Goal: Task Accomplishment & Management: Complete application form

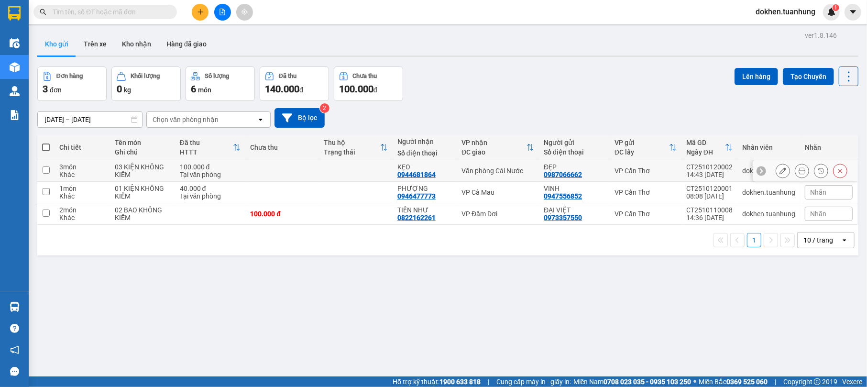
click at [509, 164] on td "Văn phòng Cái Nước" at bounding box center [497, 171] width 82 height 22
checkbox input "true"
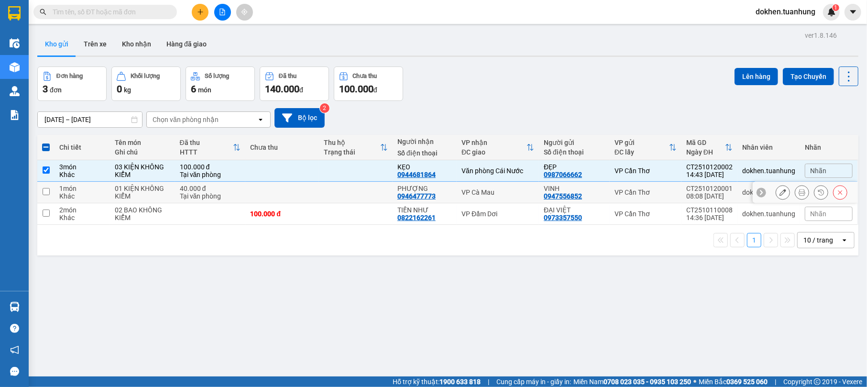
click at [525, 190] on div "VP Cà Mau" at bounding box center [497, 192] width 73 height 8
checkbox input "true"
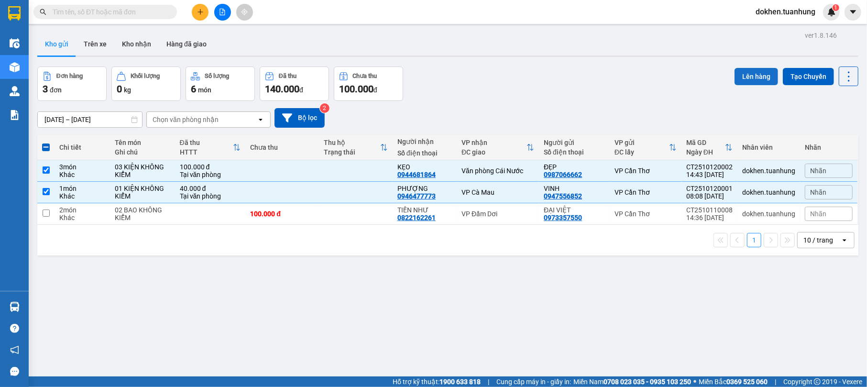
click at [735, 75] on button "Lên hàng" at bounding box center [755, 76] width 43 height 17
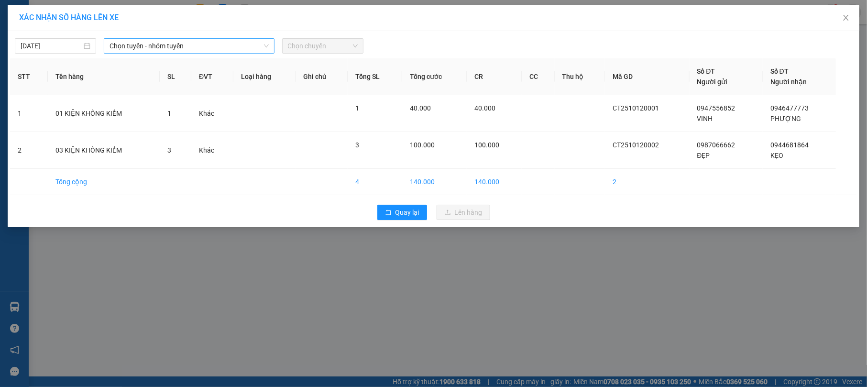
click at [266, 42] on span "Chọn tuyến - nhóm tuyến" at bounding box center [188, 46] width 159 height 14
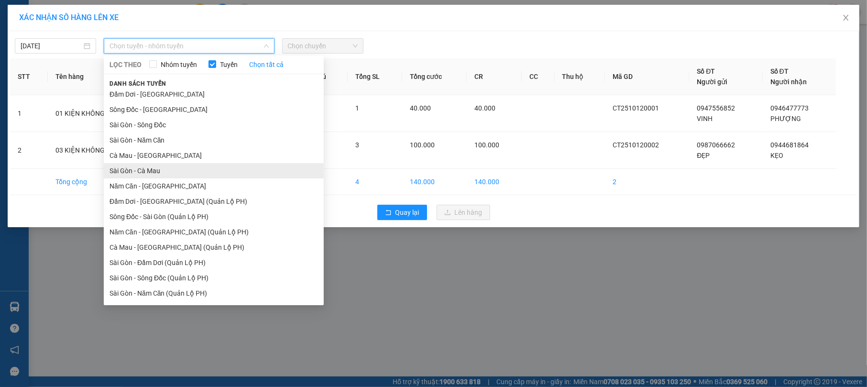
scroll to position [32, 0]
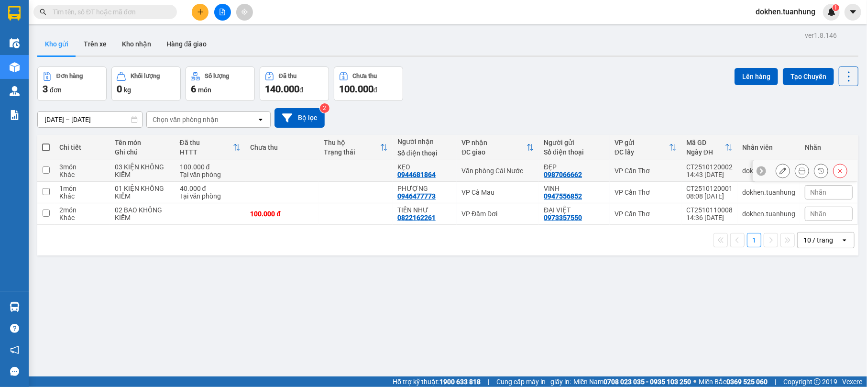
click at [373, 173] on td at bounding box center [356, 171] width 74 height 22
checkbox input "true"
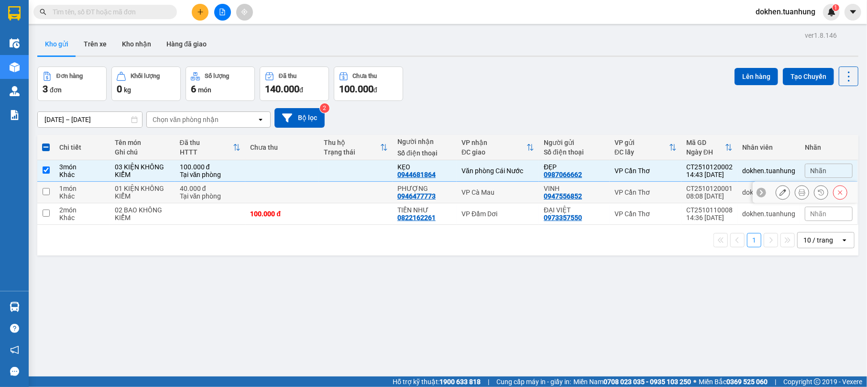
click at [366, 195] on td at bounding box center [356, 193] width 74 height 22
checkbox input "true"
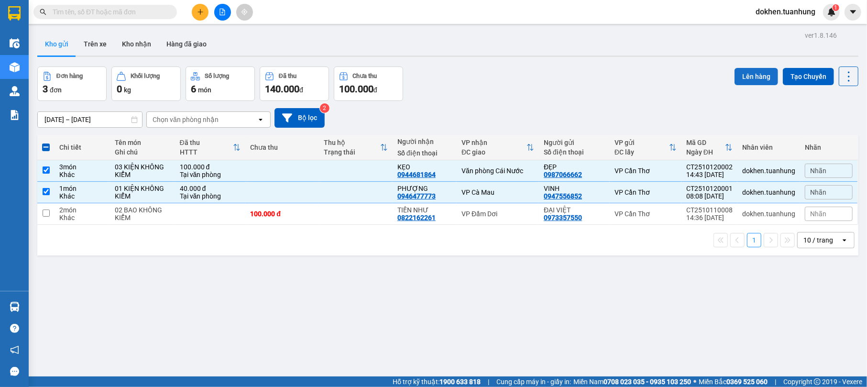
click at [758, 76] on button "Lên hàng" at bounding box center [755, 76] width 43 height 17
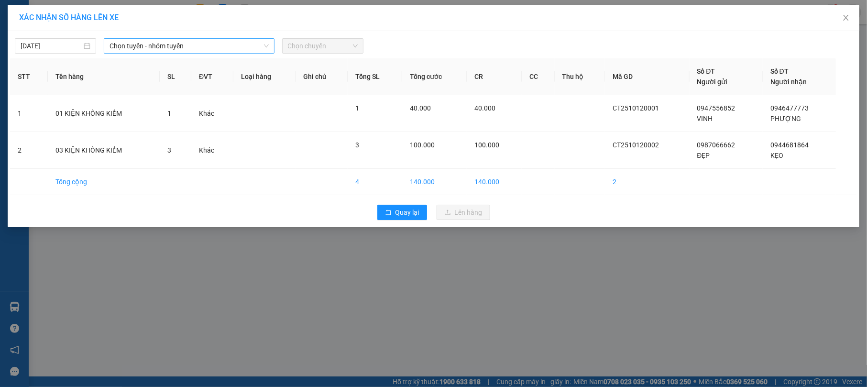
click at [266, 43] on icon "down" at bounding box center [266, 46] width 6 height 6
click at [268, 46] on icon "down" at bounding box center [266, 46] width 6 height 6
click at [268, 43] on icon "down" at bounding box center [266, 46] width 6 height 6
click at [270, 37] on div "[DATE] Chọn tuyến - nhóm tuyến Chọn chuyến" at bounding box center [433, 43] width 847 height 20
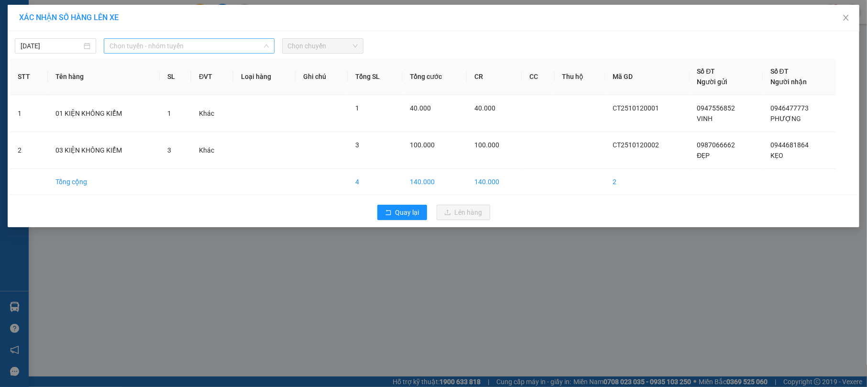
click at [266, 42] on span "Chọn tuyến - nhóm tuyến" at bounding box center [188, 46] width 159 height 14
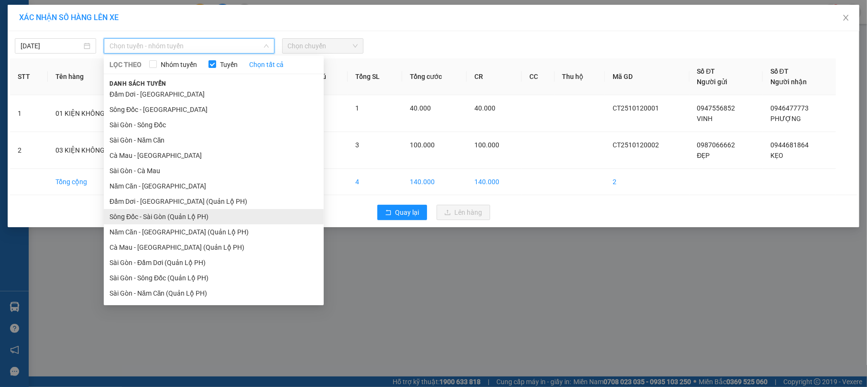
scroll to position [32, 0]
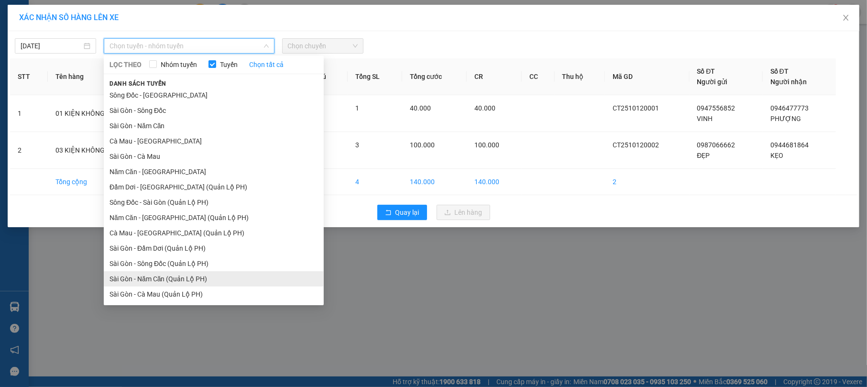
click at [241, 274] on li "Sài Gòn - Năm Căn (Quản Lộ PH)" at bounding box center [214, 278] width 220 height 15
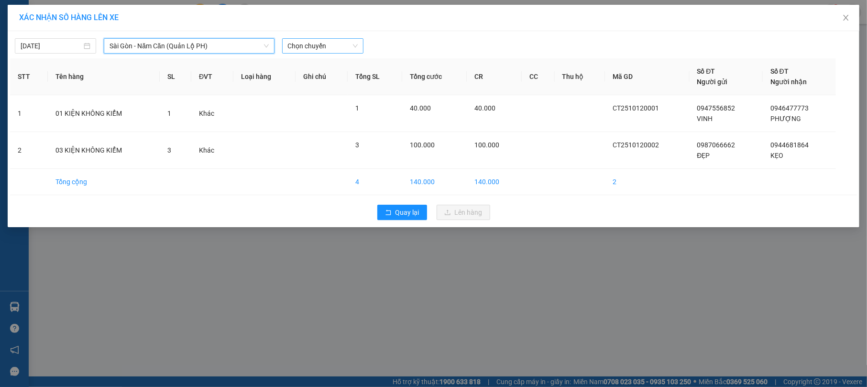
click at [355, 45] on span "Chọn chuyến" at bounding box center [323, 46] width 70 height 14
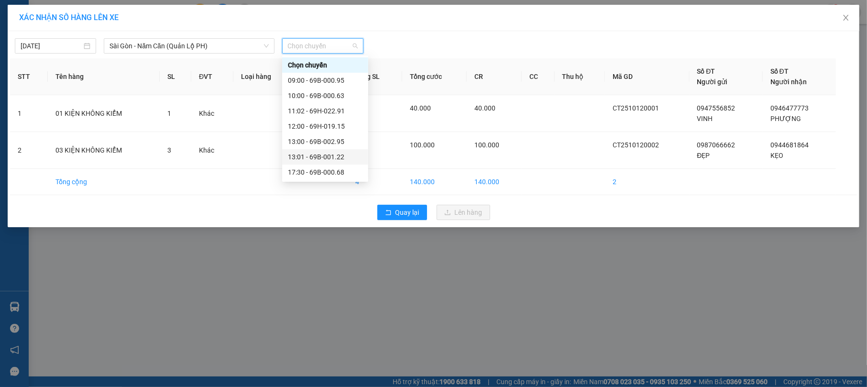
click at [347, 155] on div "13:01 - 69B-001.22" at bounding box center [325, 157] width 75 height 11
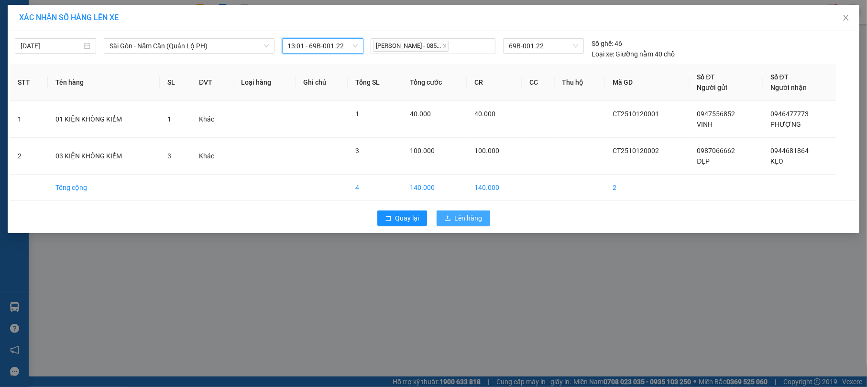
click at [477, 222] on span "Lên hàng" at bounding box center [469, 218] width 28 height 11
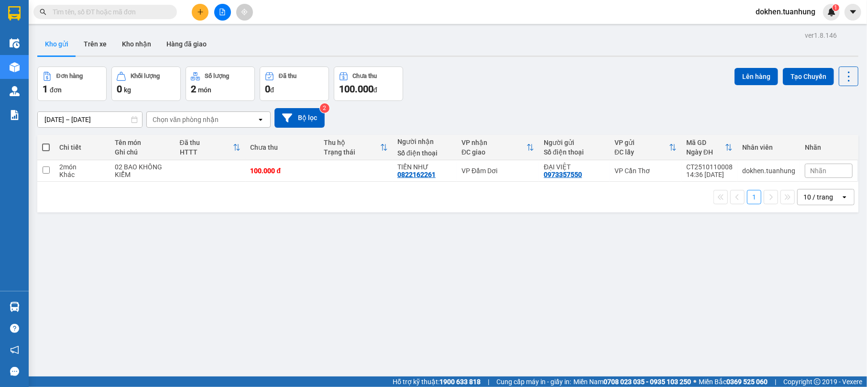
click at [147, 11] on input "text" at bounding box center [109, 12] width 113 height 11
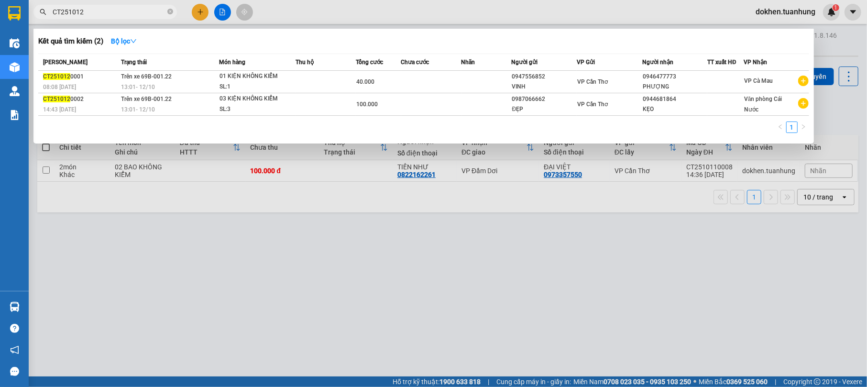
type input "CT251012"
click at [399, 328] on div at bounding box center [433, 193] width 867 height 387
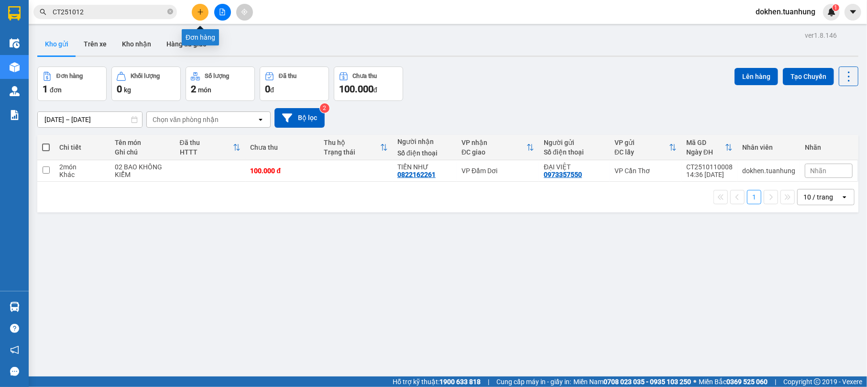
click at [203, 9] on icon "plus" at bounding box center [200, 12] width 7 height 7
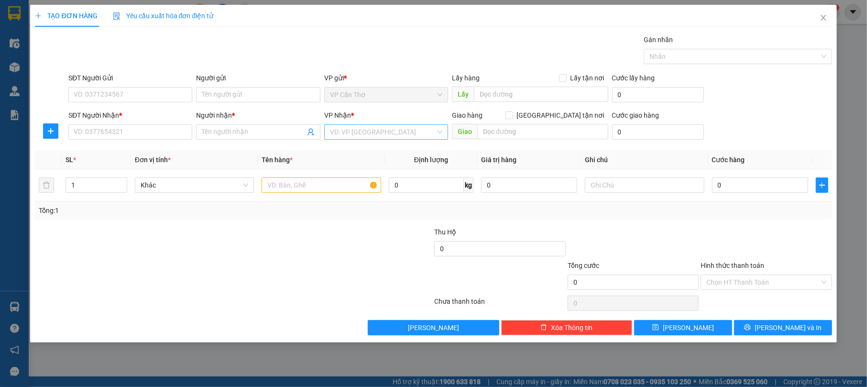
click at [355, 129] on input "search" at bounding box center [383, 132] width 106 height 14
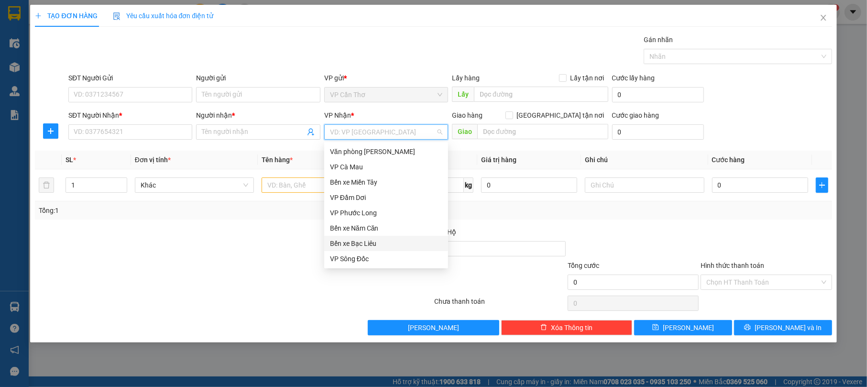
click at [384, 241] on div "Bến xe Bạc Liêu" at bounding box center [386, 243] width 112 height 11
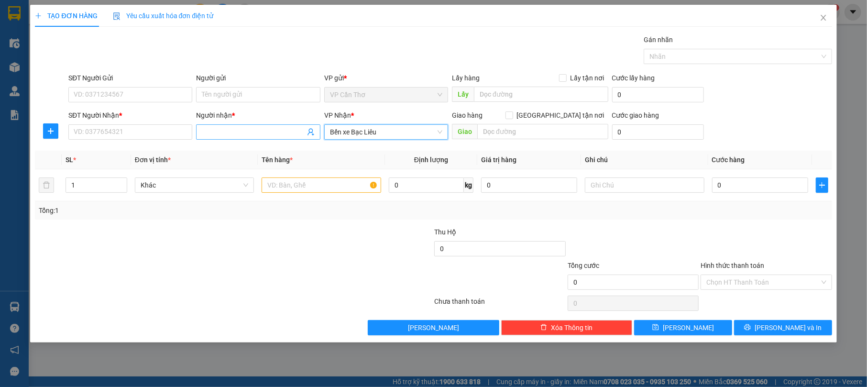
click at [246, 129] on input "Người nhận *" at bounding box center [253, 132] width 103 height 11
type input "QUÁN LOAN"
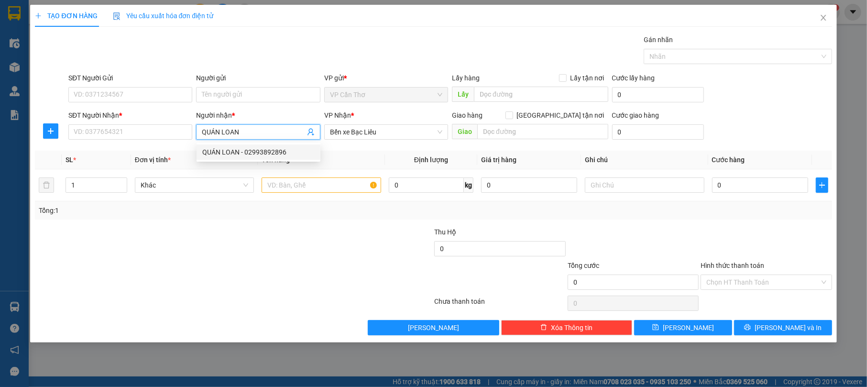
click at [290, 152] on div "QUÁN LOAN - 02993892896" at bounding box center [258, 152] width 112 height 11
type input "02993892896"
type input "QUÁN LOAN"
click at [327, 186] on input "text" at bounding box center [320, 184] width 119 height 15
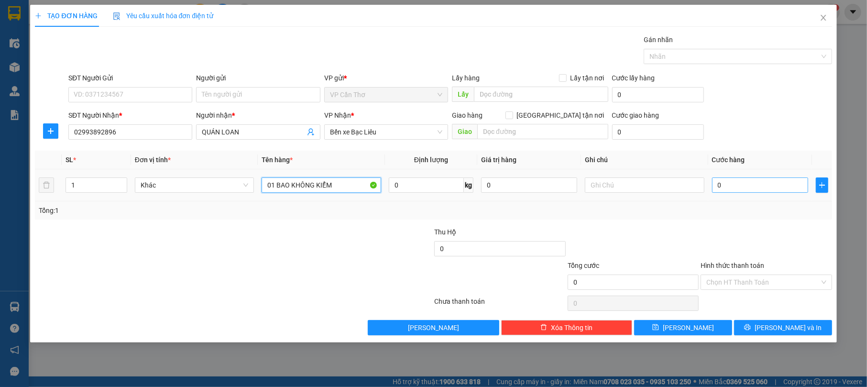
type input "01 BAO KHÔNG KIỂM"
click at [752, 187] on input "0" at bounding box center [760, 184] width 96 height 15
type input "5"
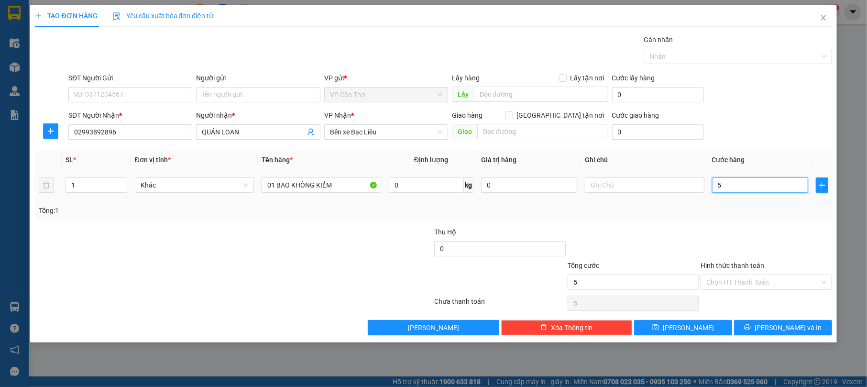
type input "50"
type input "500"
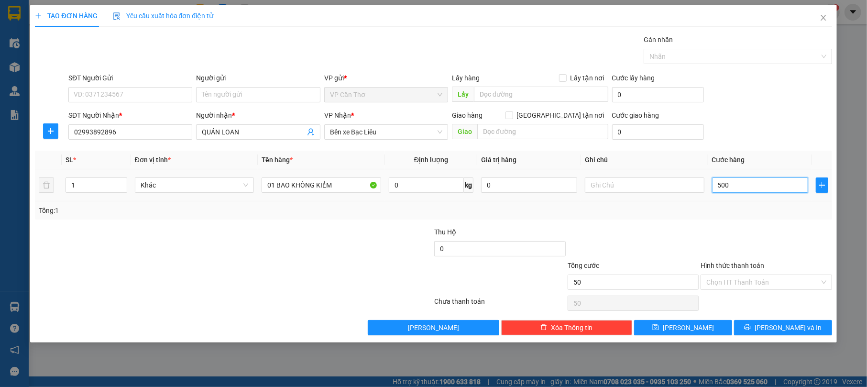
type input "500"
type input "5.000"
type input "50.000"
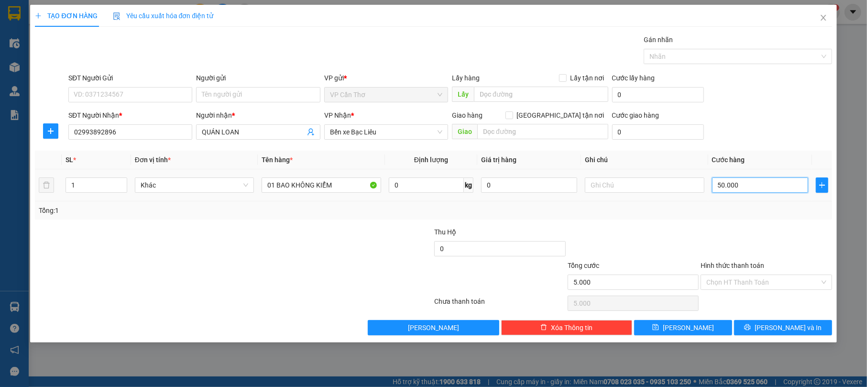
type input "50.000"
click at [794, 286] on input "Hình thức thanh toán" at bounding box center [762, 282] width 113 height 14
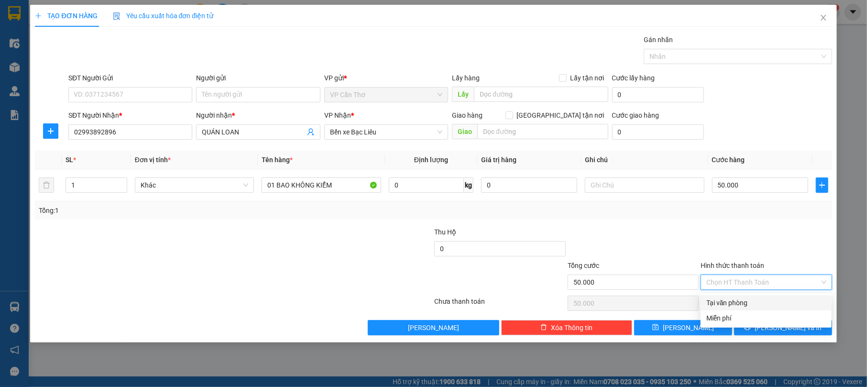
click at [794, 303] on div "Tại văn phòng" at bounding box center [765, 302] width 119 height 11
type input "0"
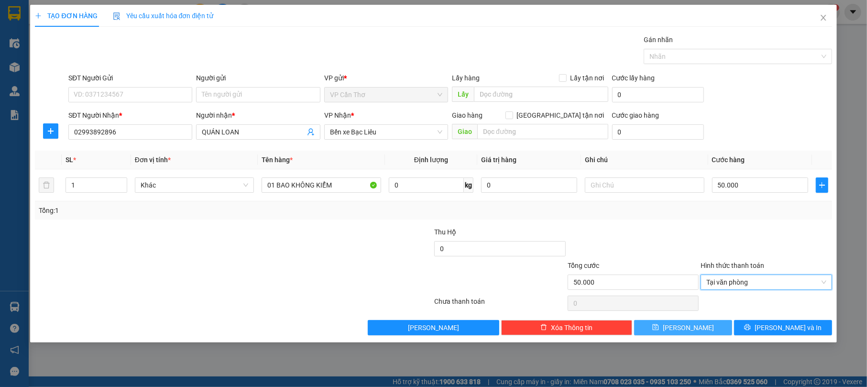
click at [709, 331] on button "[PERSON_NAME]" at bounding box center [683, 327] width 98 height 15
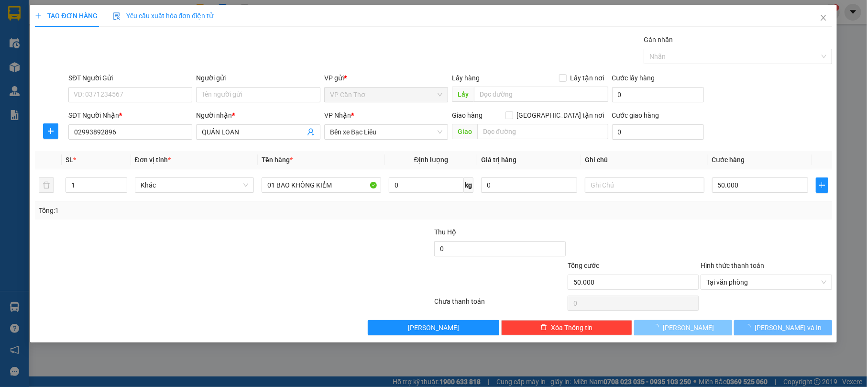
type input "0"
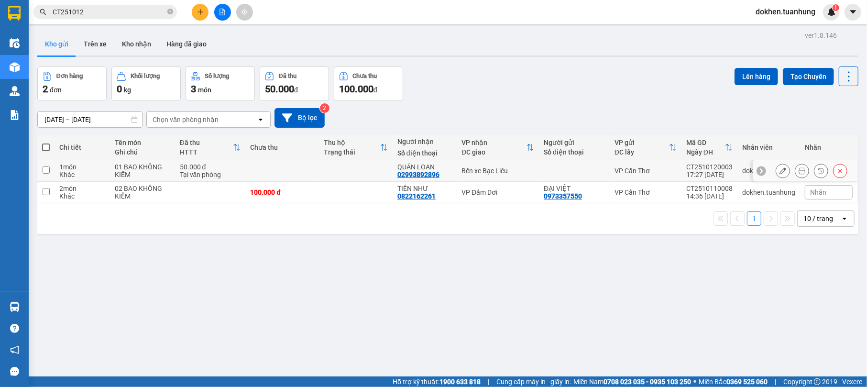
click at [476, 169] on div "Bến xe Bạc Liêu" at bounding box center [497, 171] width 73 height 8
checkbox input "true"
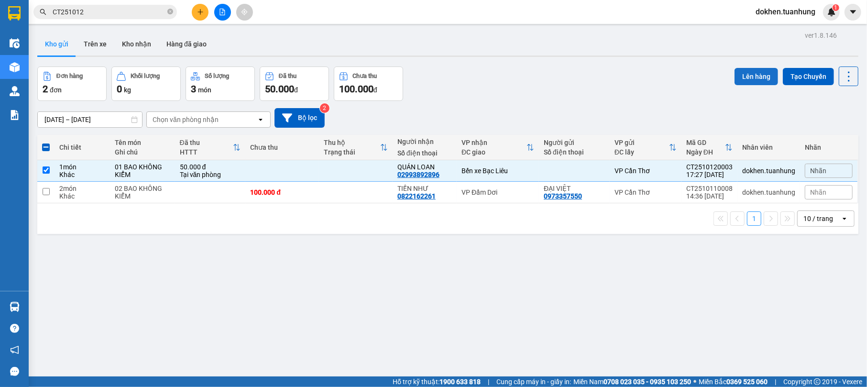
click at [737, 80] on button "Lên hàng" at bounding box center [755, 76] width 43 height 17
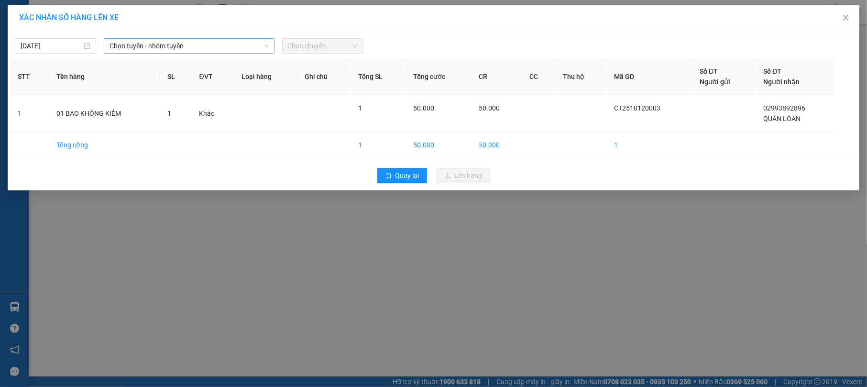
click at [266, 43] on icon "down" at bounding box center [266, 46] width 6 height 6
click at [270, 43] on div "Chọn tuyến - nhóm tuyến" at bounding box center [189, 45] width 170 height 15
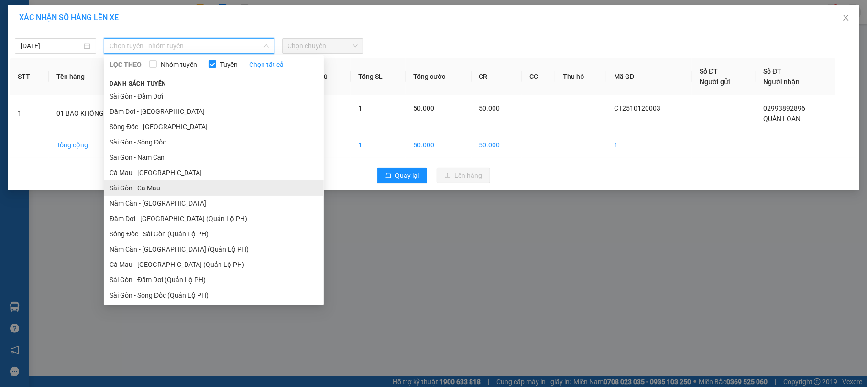
click at [246, 190] on li "Sài Gòn - Cà Mau" at bounding box center [214, 187] width 220 height 15
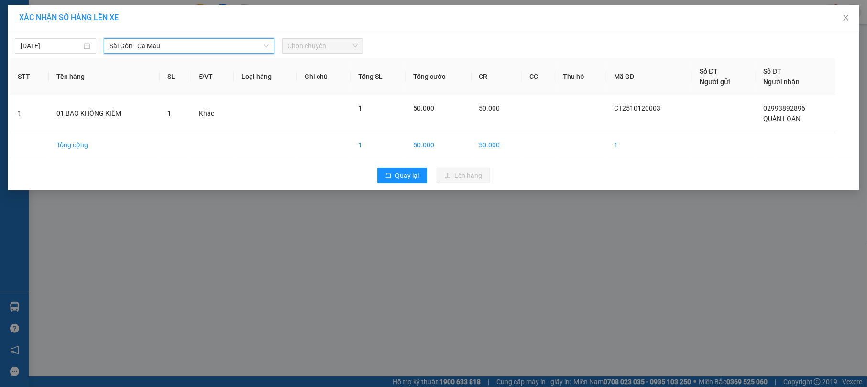
click at [357, 44] on span "Chọn chuyến" at bounding box center [323, 46] width 70 height 14
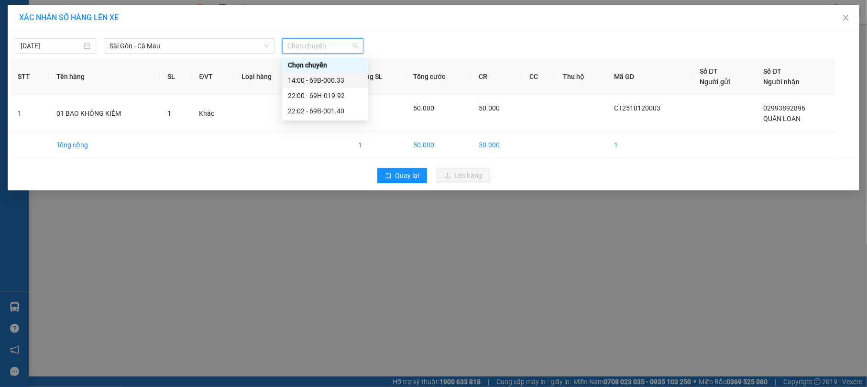
click at [350, 78] on div "14:00 - 69B-000.33" at bounding box center [325, 80] width 75 height 11
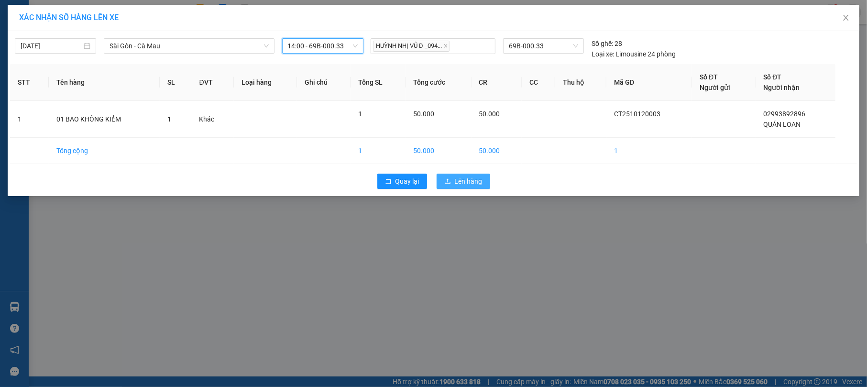
click at [484, 181] on button "Lên hàng" at bounding box center [463, 181] width 54 height 15
